Goal: Task Accomplishment & Management: Manage account settings

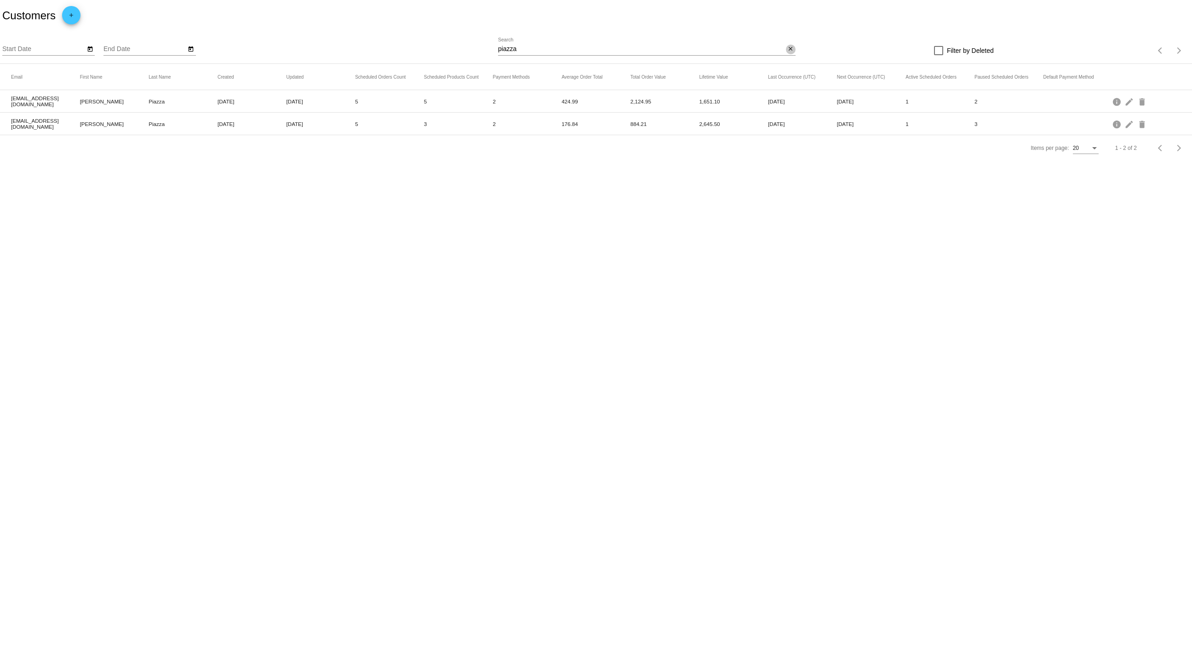
click at [795, 47] on button "close" at bounding box center [791, 50] width 10 height 10
click at [624, 55] on div "search" at bounding box center [647, 51] width 298 height 14
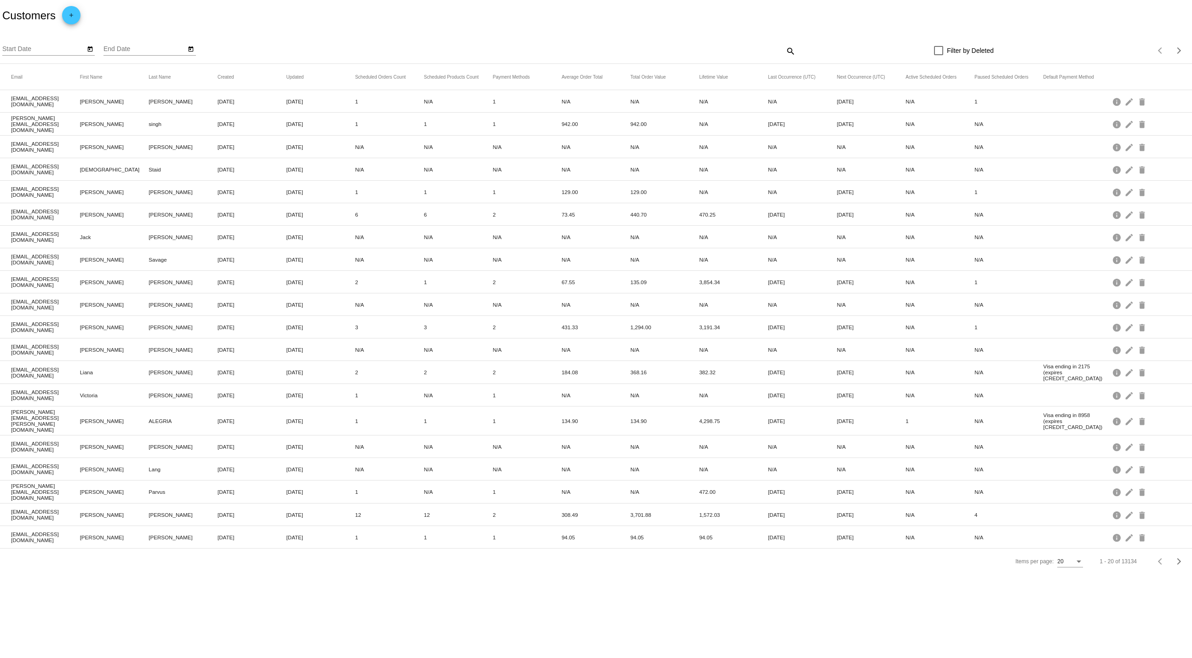
click at [595, 53] on div "search" at bounding box center [647, 51] width 298 height 14
click at [787, 51] on mat-icon "search" at bounding box center [790, 51] width 11 height 14
click at [541, 55] on div at bounding box center [647, 55] width 298 height 0
click at [537, 52] on input "Search" at bounding box center [647, 49] width 298 height 7
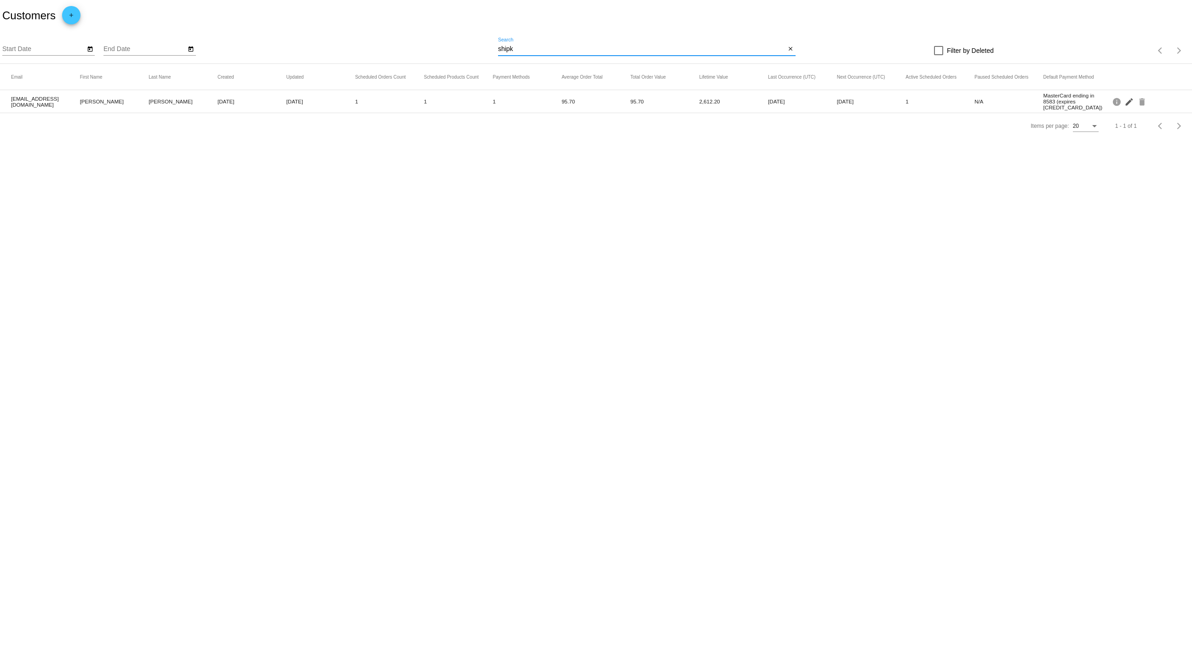
type input "shipk"
click at [1134, 104] on mat-icon "edit" at bounding box center [1130, 101] width 11 height 14
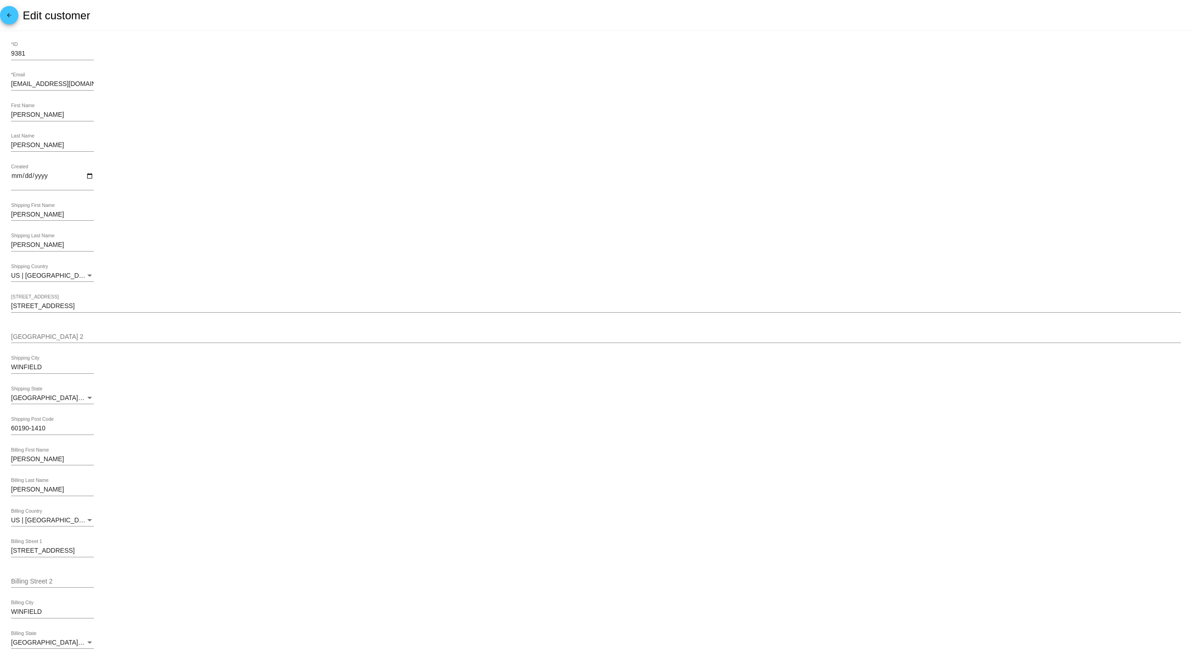
click at [10, 12] on mat-icon "arrow_back" at bounding box center [9, 17] width 11 height 11
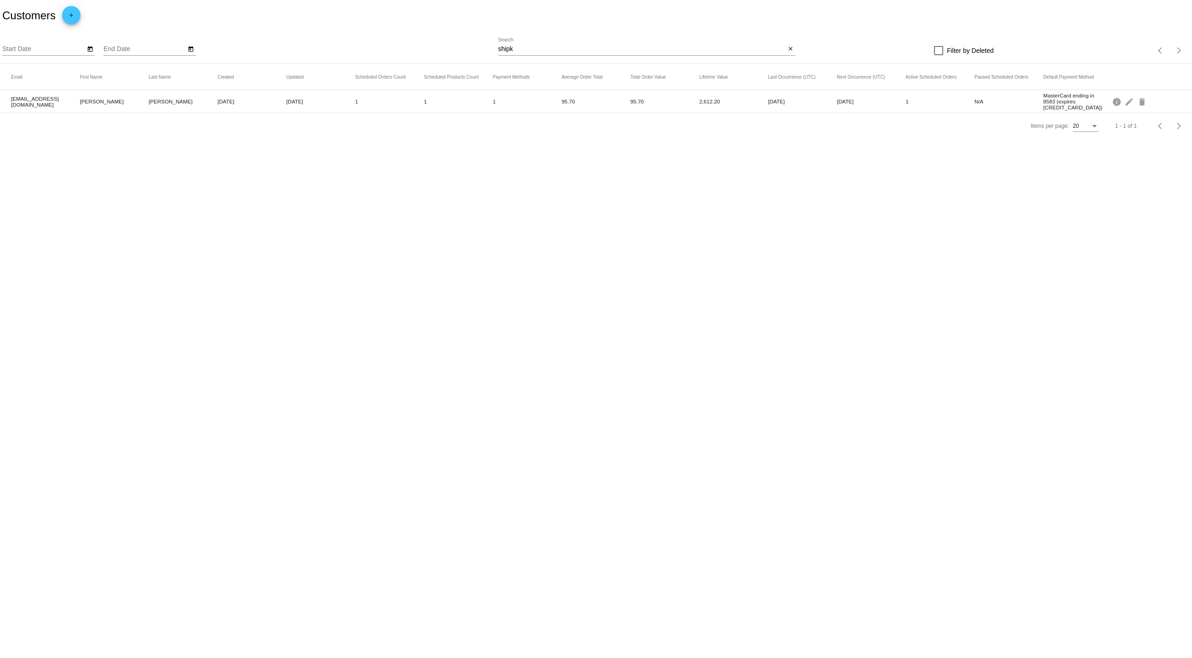
click at [30, 99] on mat-cell "mlshipkows59@gmail.com" at bounding box center [45, 101] width 69 height 17
click at [569, 106] on mat-cell "95.70" at bounding box center [596, 101] width 69 height 11
click at [570, 105] on mat-cell "95.70" at bounding box center [596, 101] width 69 height 11
click at [572, 101] on mat-cell "95.70" at bounding box center [596, 101] width 69 height 11
click at [845, 101] on mat-cell "Sep 15, 2025" at bounding box center [871, 101] width 69 height 11
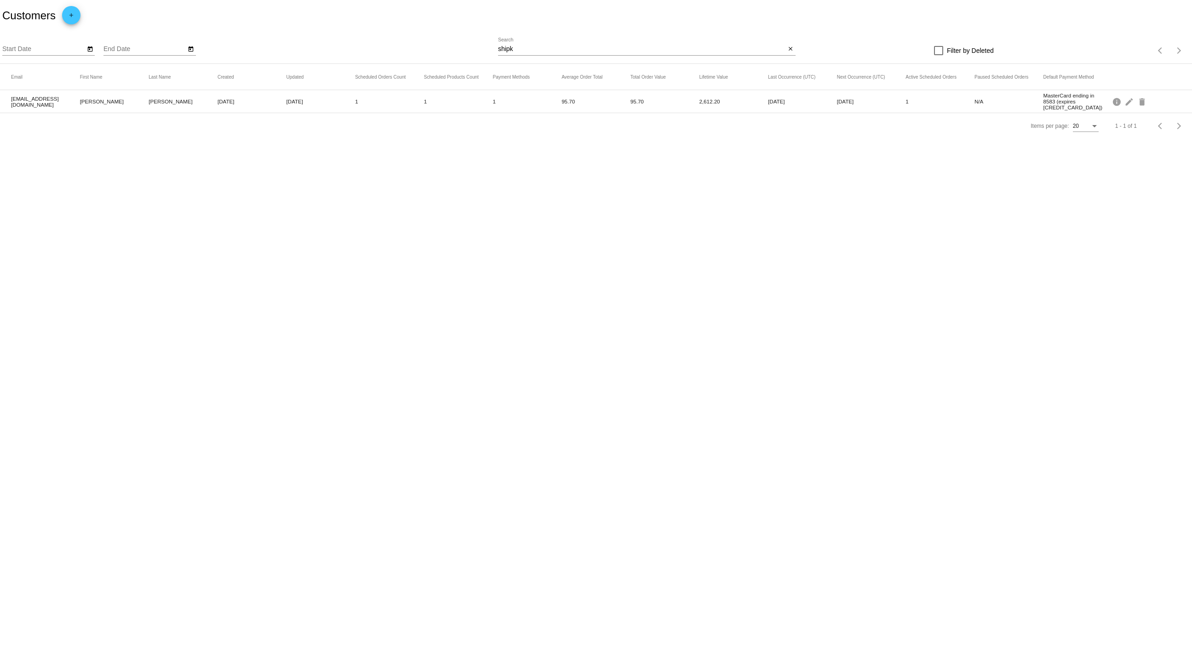
click at [845, 101] on mat-cell "Sep 15, 2025" at bounding box center [871, 101] width 69 height 11
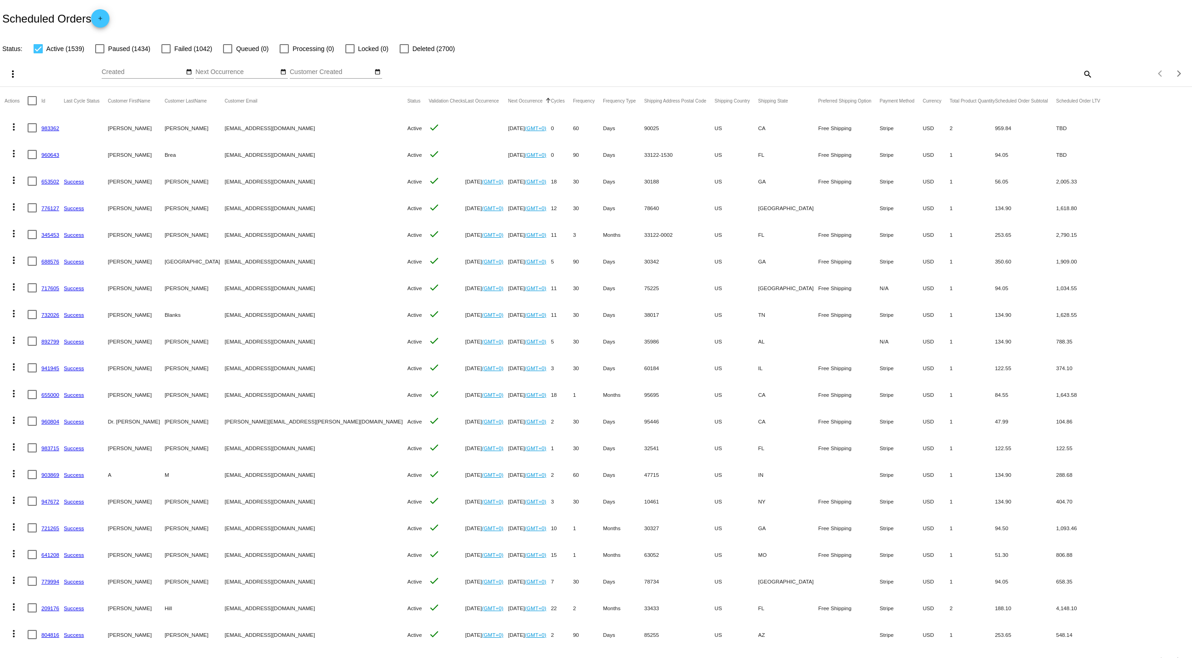
click at [1082, 72] on mat-icon "search" at bounding box center [1087, 74] width 11 height 14
click at [832, 72] on input "Search" at bounding box center [945, 72] width 298 height 7
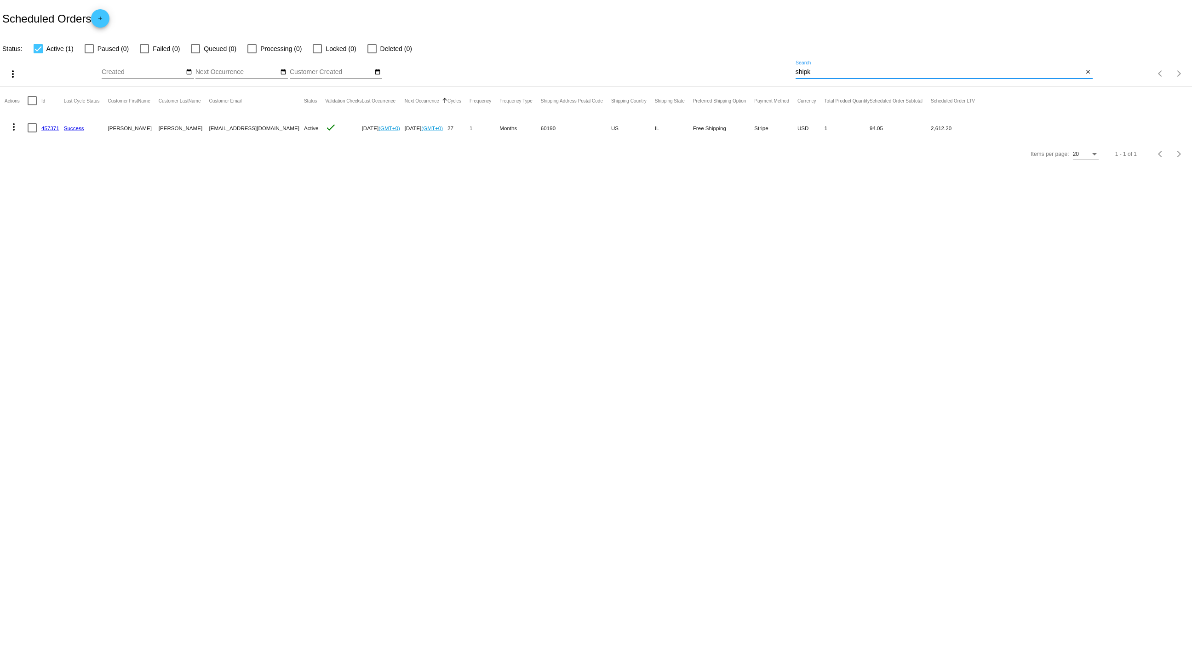
type input "shipk"
click at [35, 128] on div at bounding box center [32, 127] width 9 height 9
click at [32, 132] on input "checkbox" at bounding box center [32, 132] width 0 height 0
checkbox input "true"
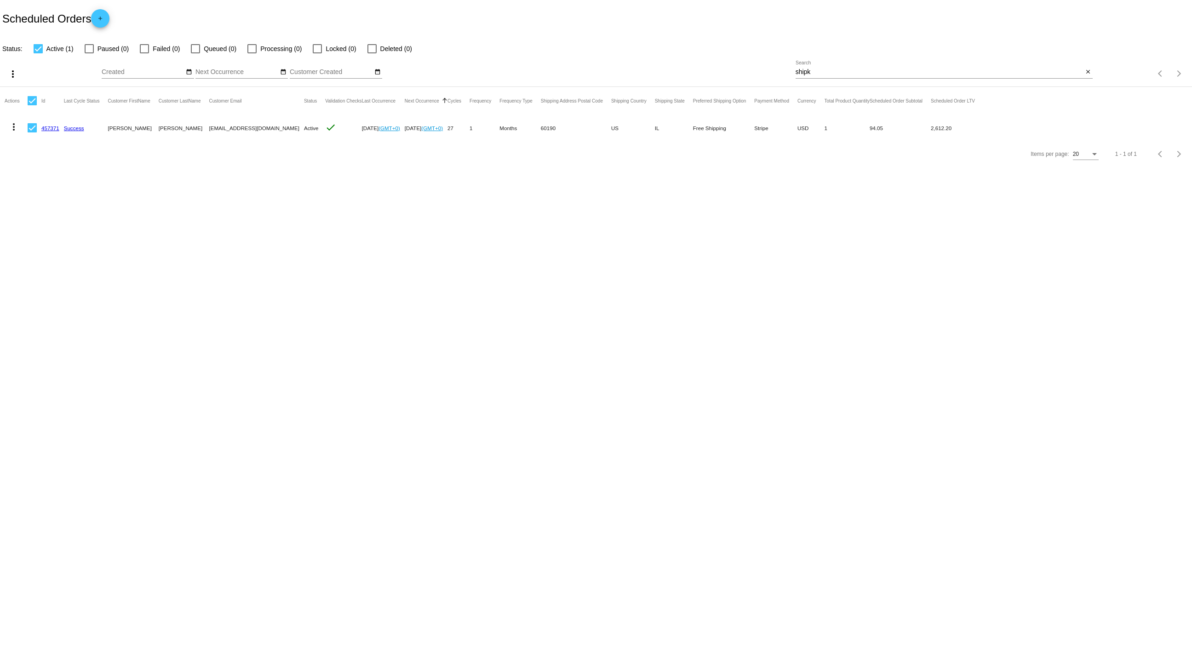
drag, startPoint x: 57, startPoint y: 137, endPoint x: 40, endPoint y: 132, distance: 16.7
click at [41, 132] on mat-cell "457371" at bounding box center [52, 128] width 23 height 27
drag, startPoint x: 40, startPoint y: 132, endPoint x: 57, endPoint y: 130, distance: 16.7
click at [57, 130] on mat-cell "457371" at bounding box center [52, 128] width 23 height 27
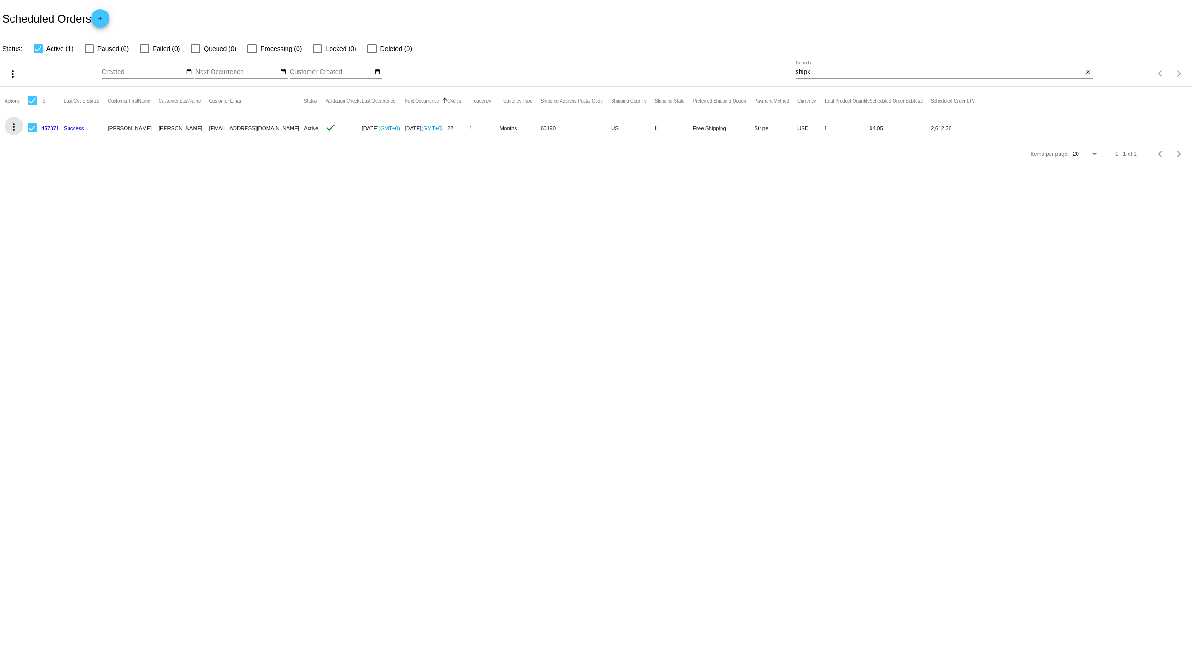
click at [16, 127] on mat-icon "more_vert" at bounding box center [13, 126] width 11 height 11
click at [44, 206] on button "edit View / Edit" at bounding box center [51, 216] width 92 height 22
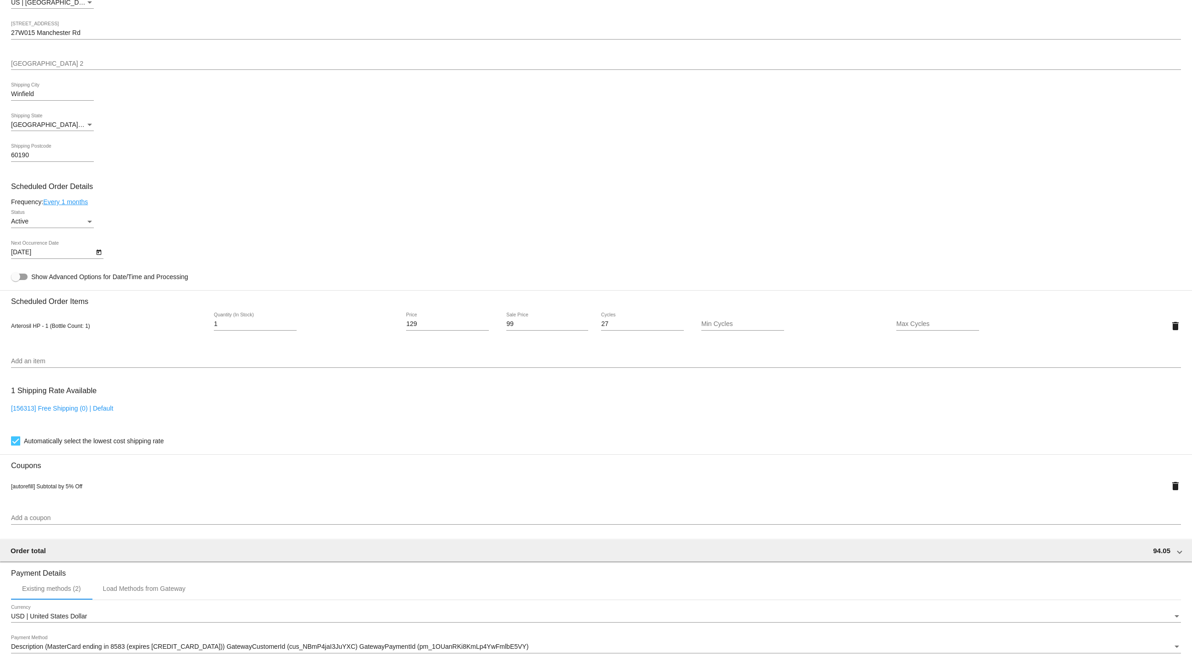
scroll to position [282, 0]
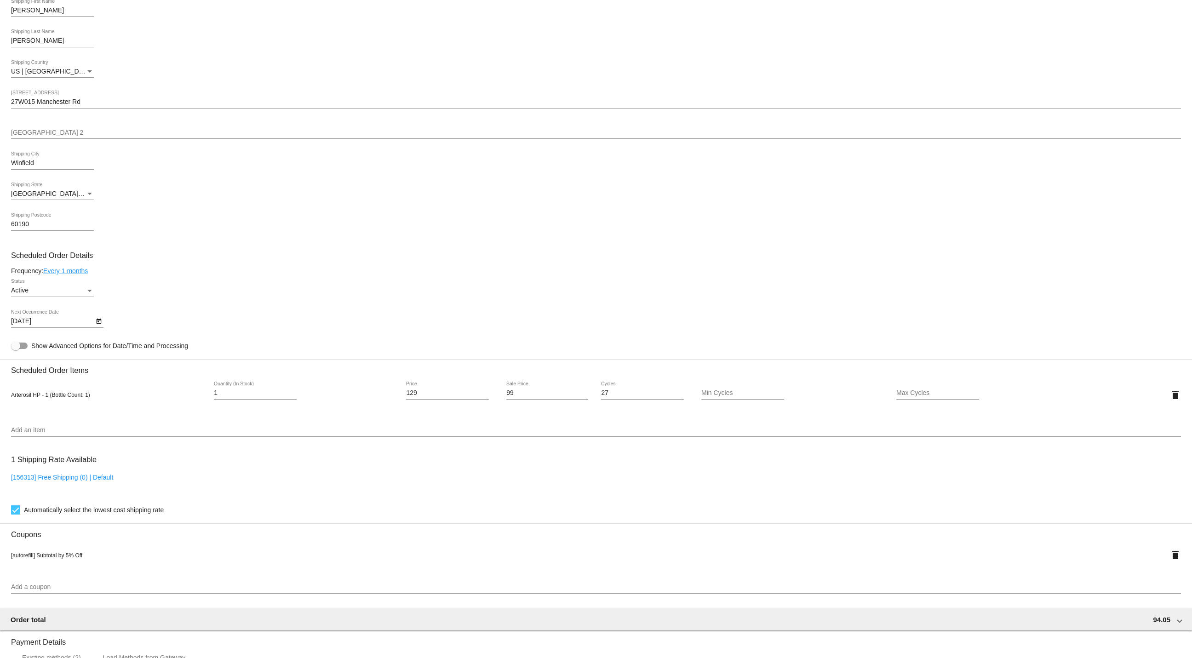
click at [97, 321] on icon "Open calendar" at bounding box center [98, 322] width 5 height 6
click at [134, 349] on button "Next month" at bounding box center [136, 348] width 18 height 18
click at [44, 401] on div "6" at bounding box center [42, 404] width 17 height 17
type input "10/6/2025"
click at [25, 346] on div at bounding box center [19, 346] width 17 height 6
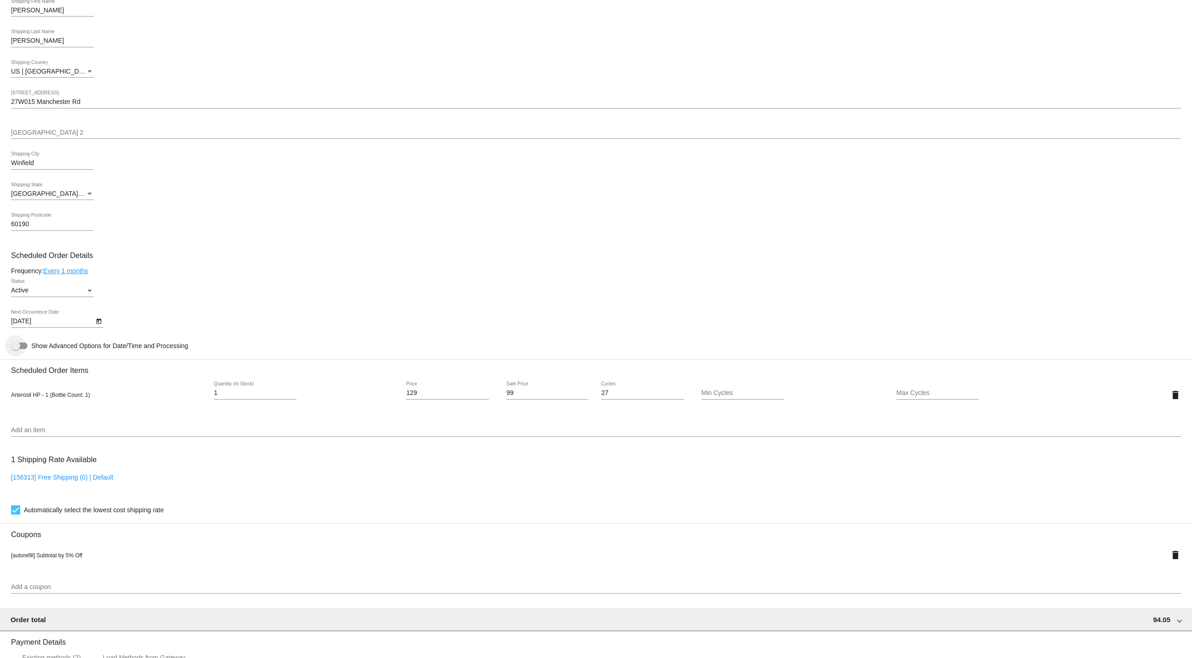
click at [16, 349] on input "Show Advanced Options for Date/Time and Processing" at bounding box center [15, 349] width 0 height 0
checkbox input "true"
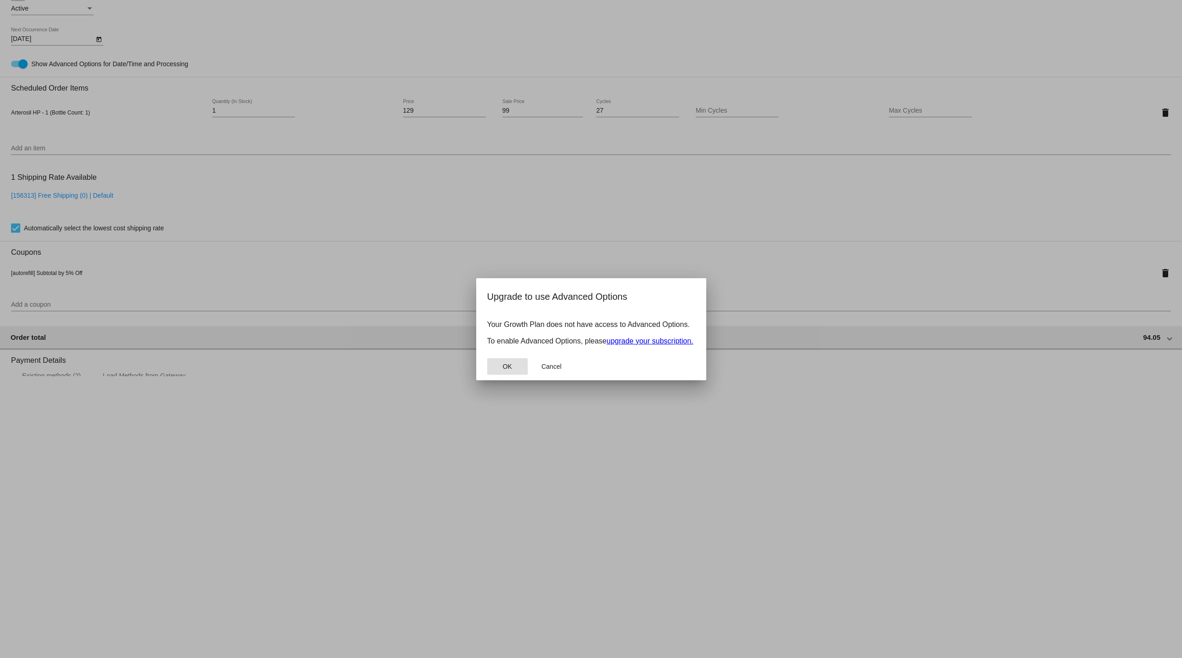
click at [507, 366] on span "OK" at bounding box center [506, 366] width 9 height 7
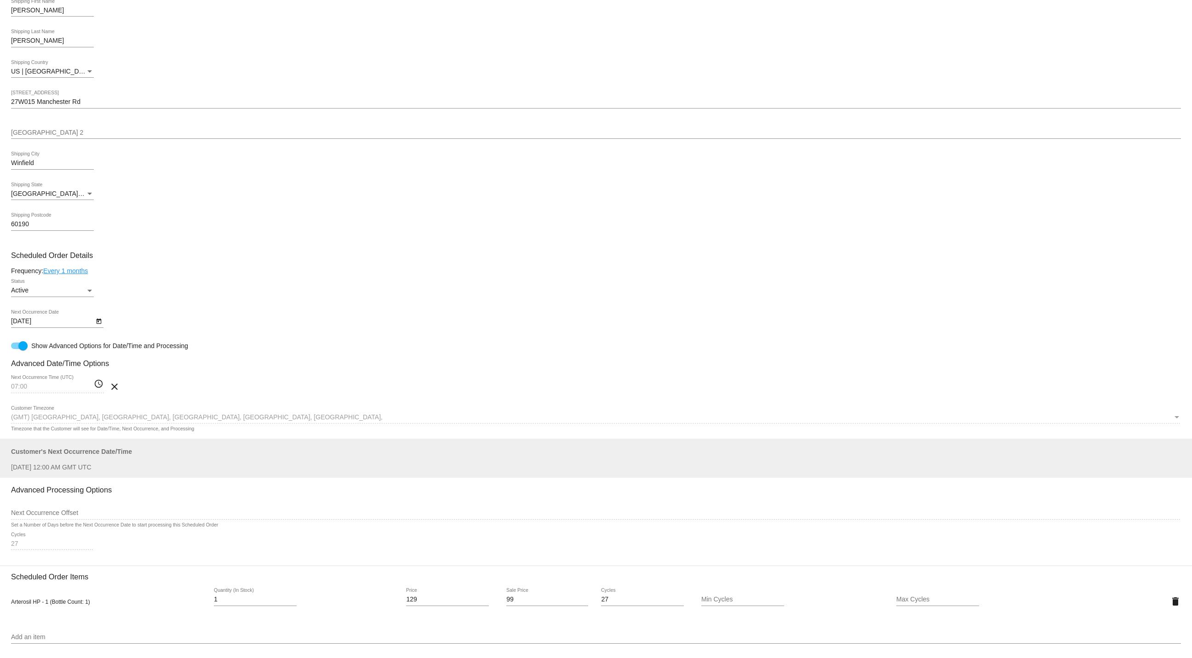
click at [29, 540] on div "27 Cycles" at bounding box center [52, 541] width 83 height 18
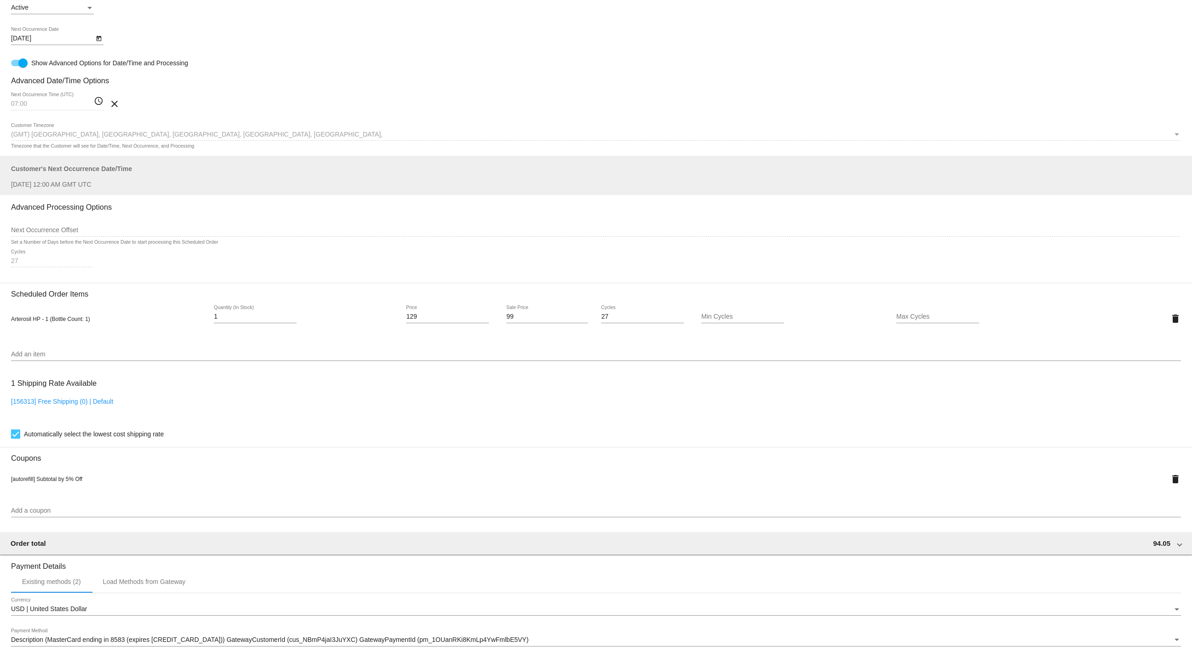
scroll to position [489, 0]
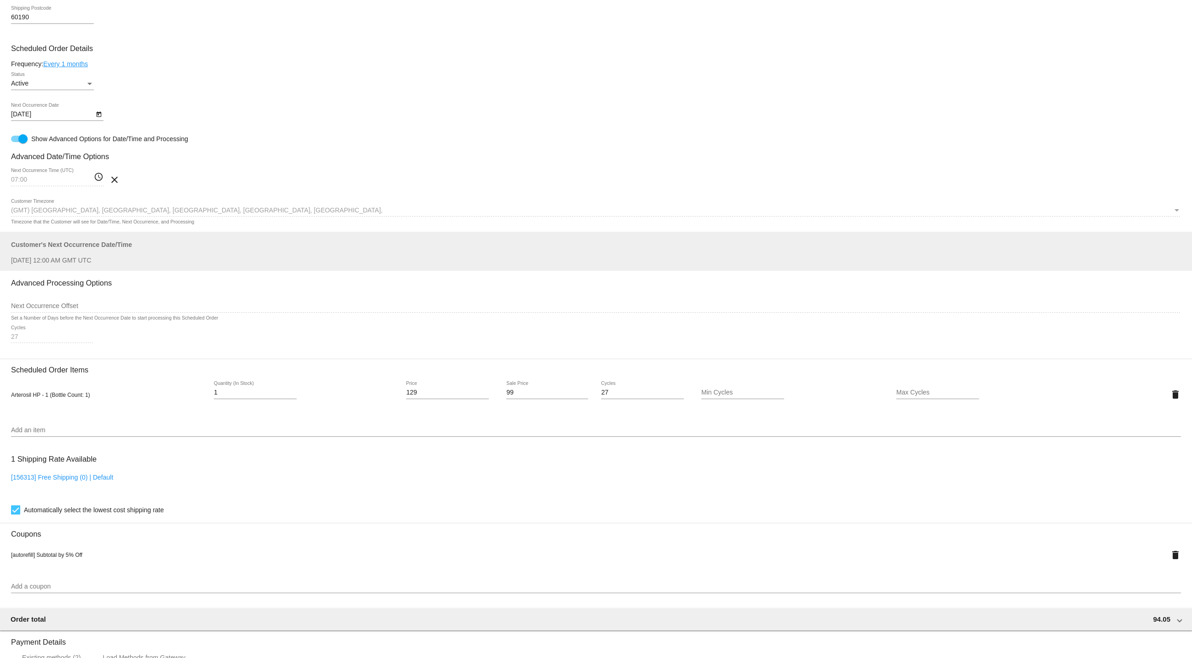
click at [25, 331] on div "27 Cycles" at bounding box center [52, 334] width 83 height 18
click at [95, 351] on div "27 Cycles" at bounding box center [596, 338] width 1170 height 26
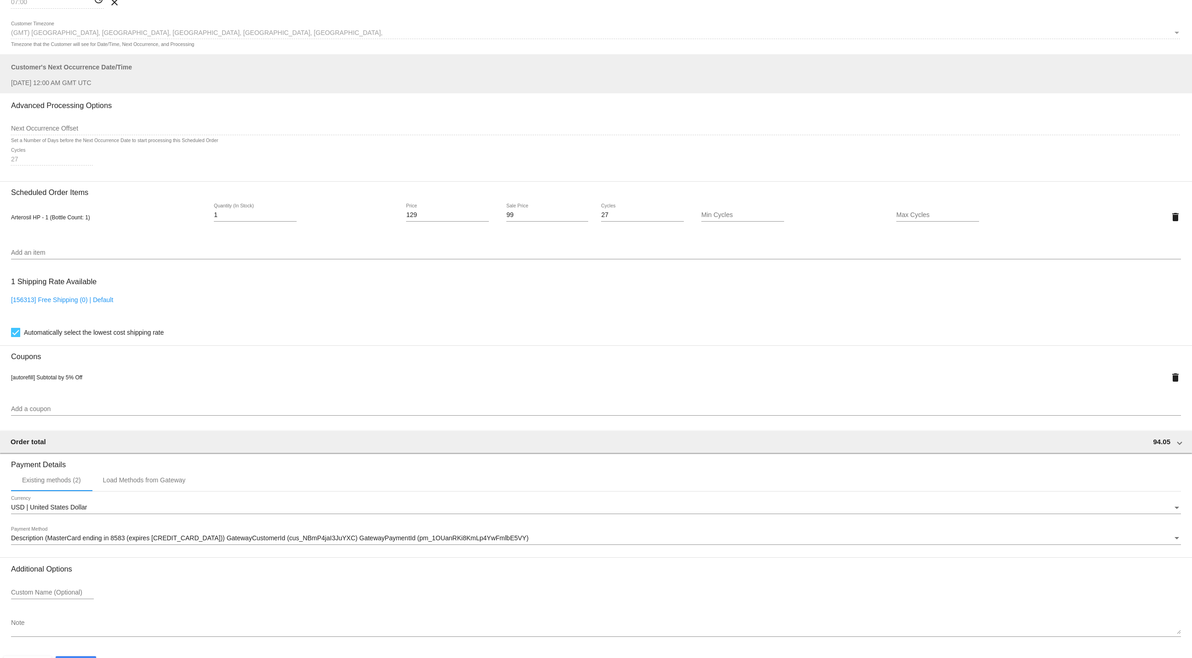
scroll to position [696, 0]
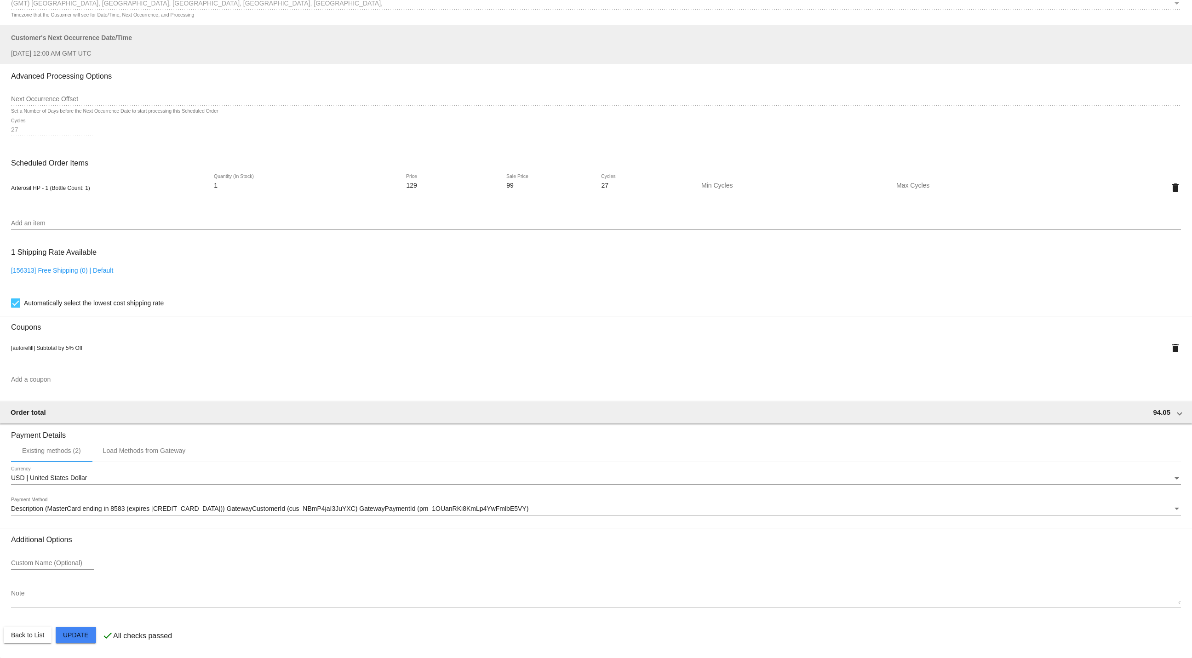
click at [77, 633] on mat-card "Customer 1736874: Marcia Shipkowski mlshipkows59@gmail.com Customer Shipping En…" at bounding box center [596, 78] width 1192 height 1159
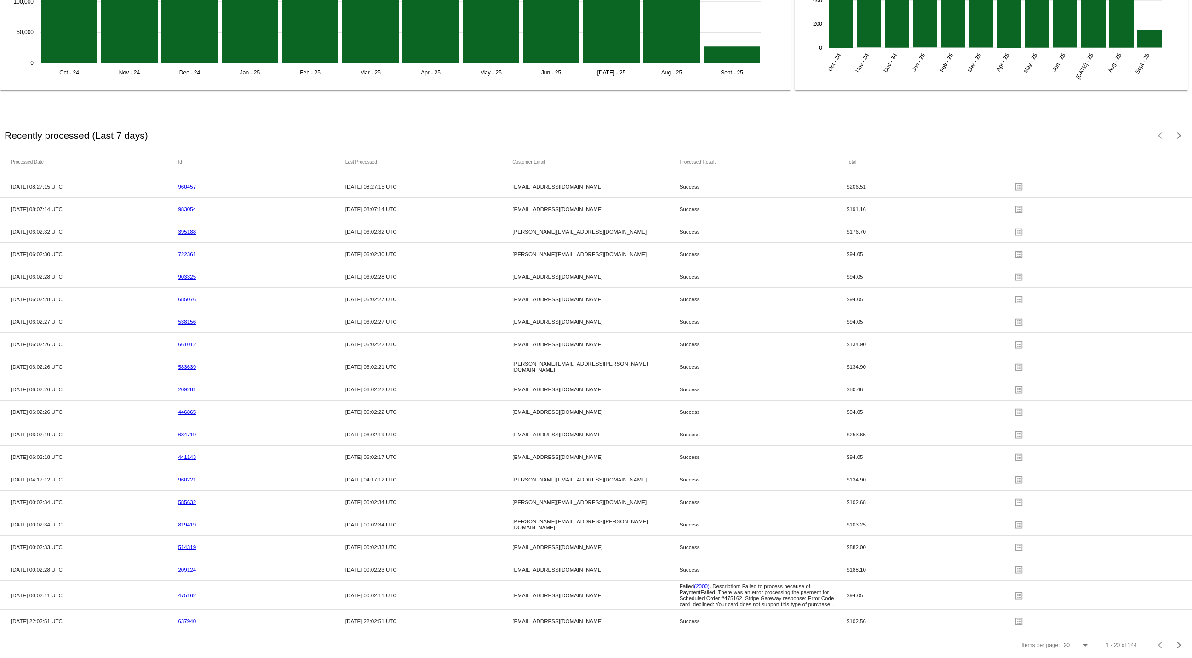
scroll to position [932, 0]
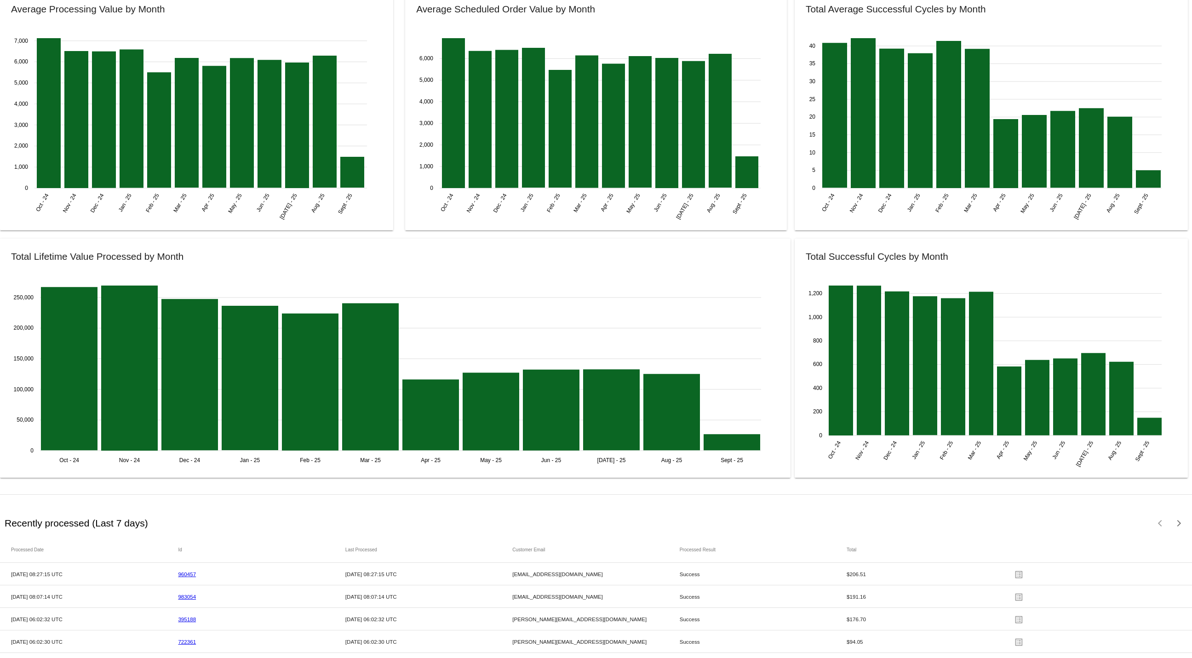
click at [308, 523] on div "Recently processed (Last 7 days)" at bounding box center [299, 523] width 595 height 27
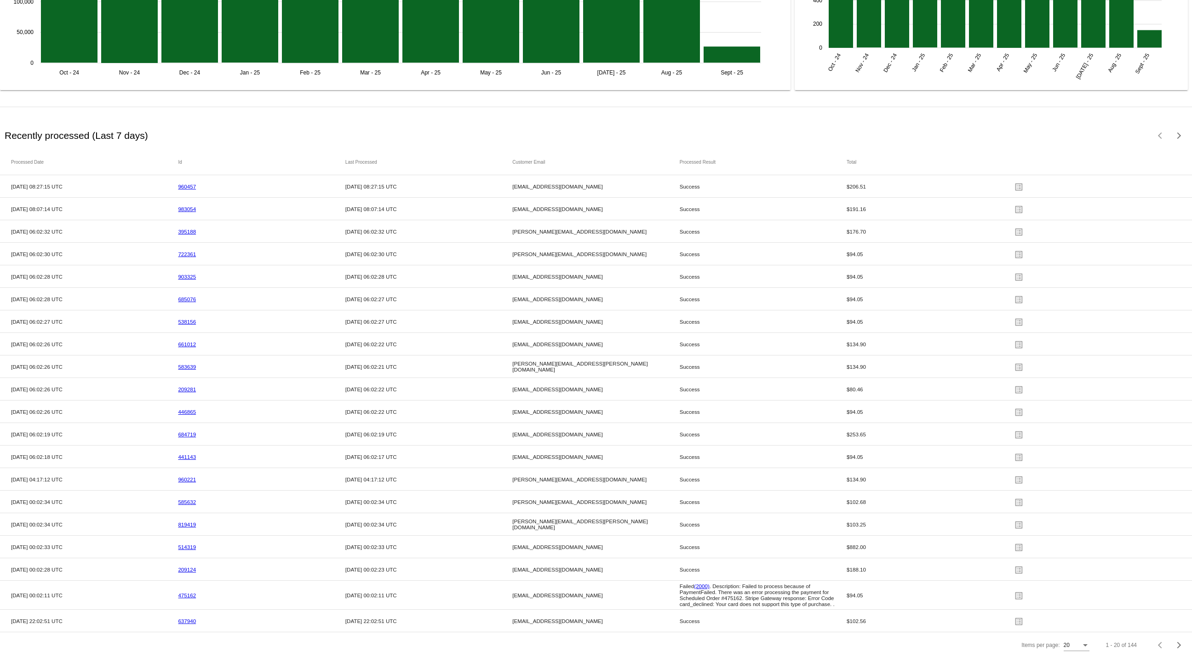
click at [273, 122] on div "Recently processed (Last 7 days)" at bounding box center [299, 135] width 595 height 27
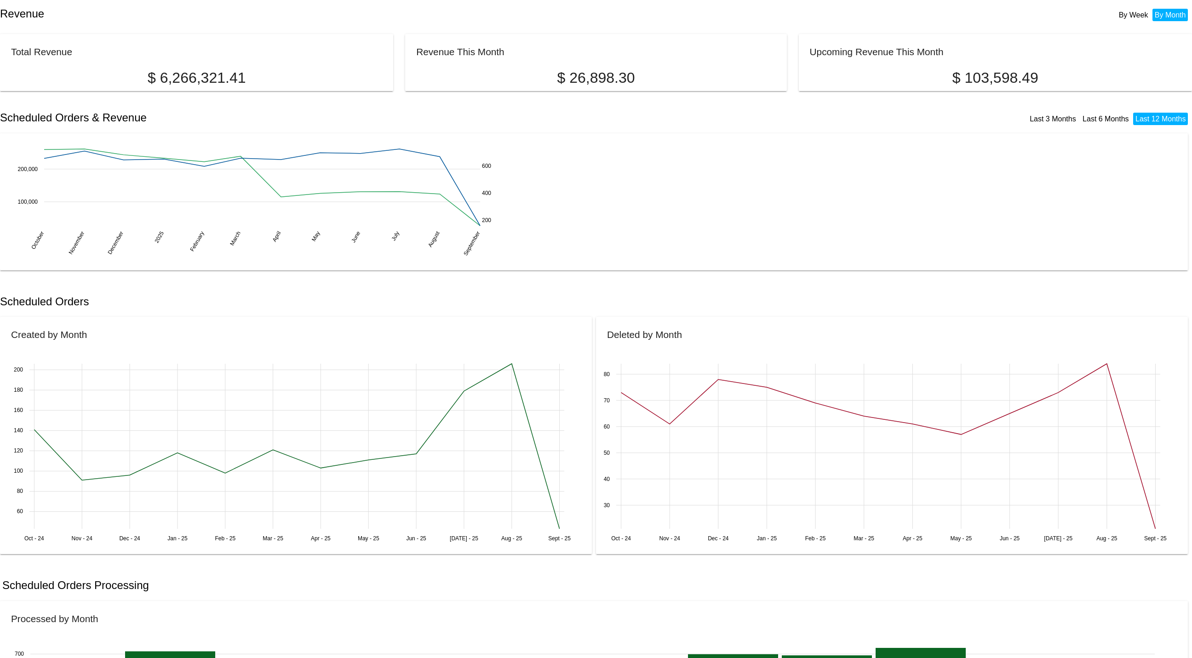
scroll to position [0, 0]
